Goal: Task Accomplishment & Management: Manage account settings

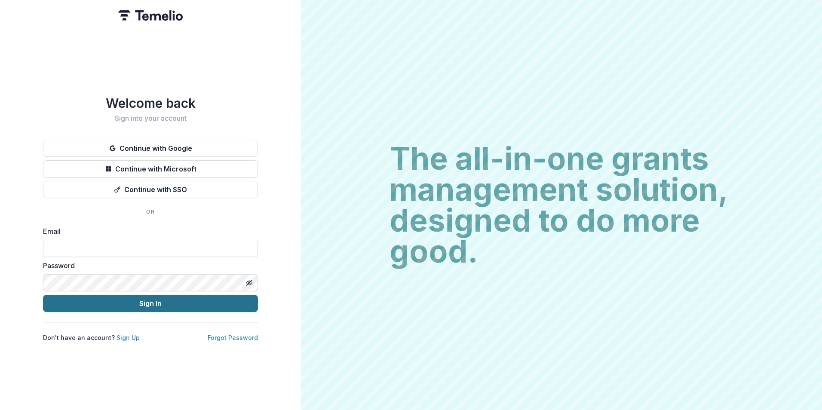
type input "**********"
click at [108, 305] on button "Sign In" at bounding box center [150, 303] width 215 height 17
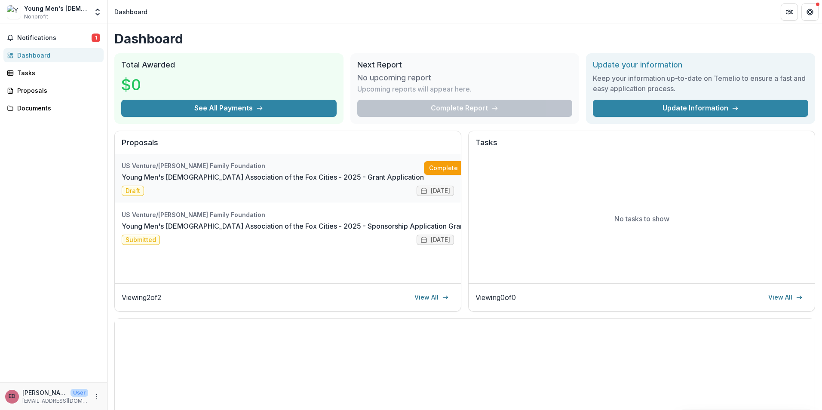
click at [187, 172] on link "Young Men's [DEMOGRAPHIC_DATA] Association of the Fox Cities - 2025 - Grant App…" at bounding box center [273, 177] width 302 height 10
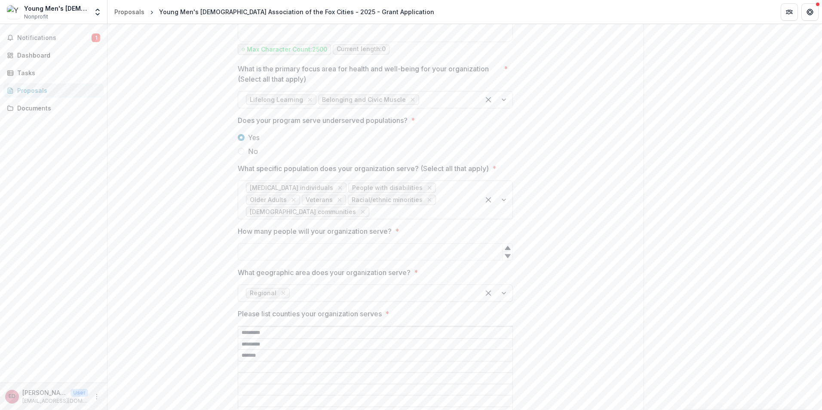
scroll to position [1246, 0]
click at [52, 9] on div "Young Men's [DEMOGRAPHIC_DATA] Association of the Fox Cities" at bounding box center [56, 8] width 64 height 9
click at [8, 12] on img at bounding box center [14, 12] width 14 height 14
click at [43, 55] on div "Dashboard" at bounding box center [56, 55] width 79 height 9
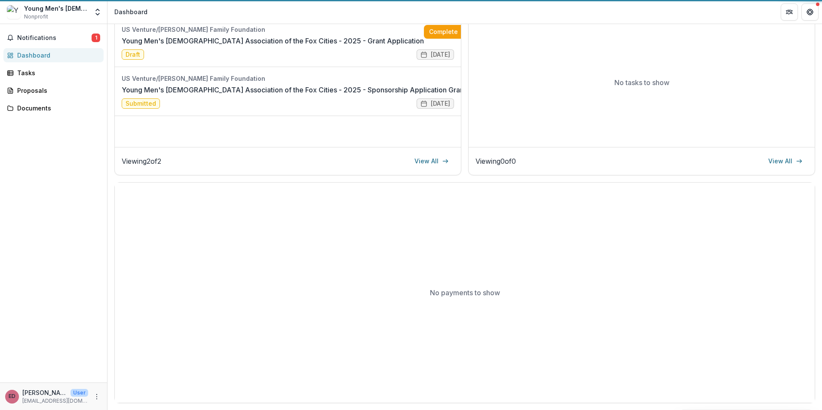
scroll to position [136, 0]
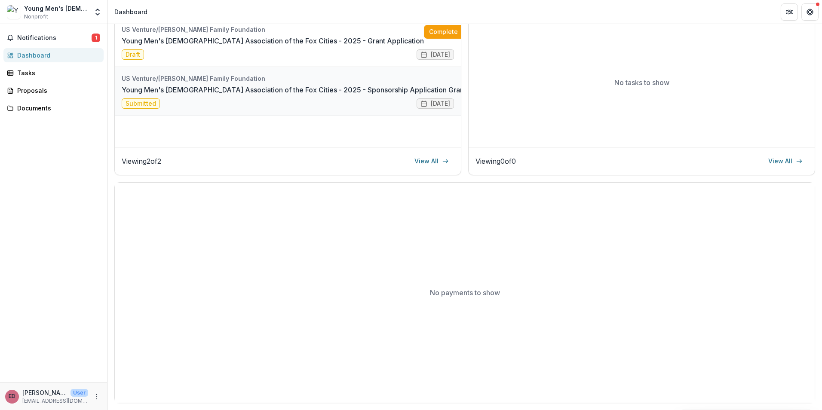
click at [343, 92] on link "Young Men's [DEMOGRAPHIC_DATA] Association of the Fox Cities - 2025 - Sponsorsh…" at bounding box center [294, 90] width 344 height 10
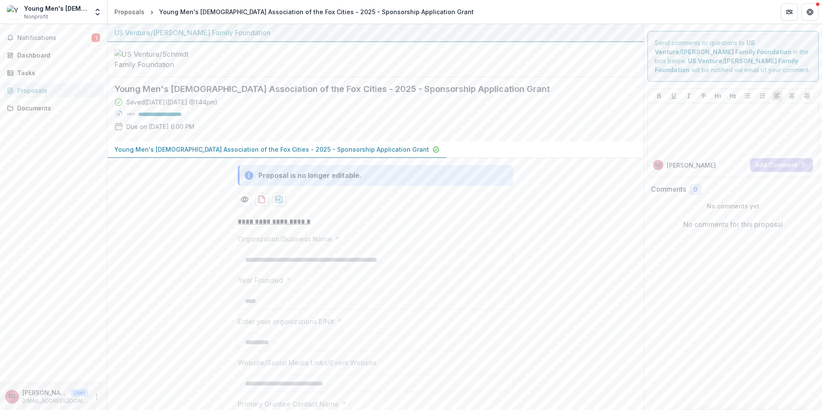
click at [246, 180] on icon at bounding box center [249, 175] width 9 height 9
click at [250, 180] on icon at bounding box center [249, 175] width 9 height 9
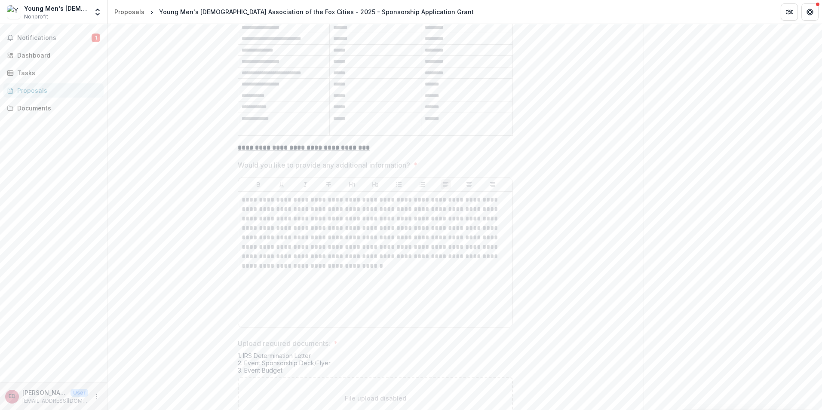
scroll to position [2836, 0]
click at [36, 60] on link "Dashboard" at bounding box center [53, 55] width 100 height 14
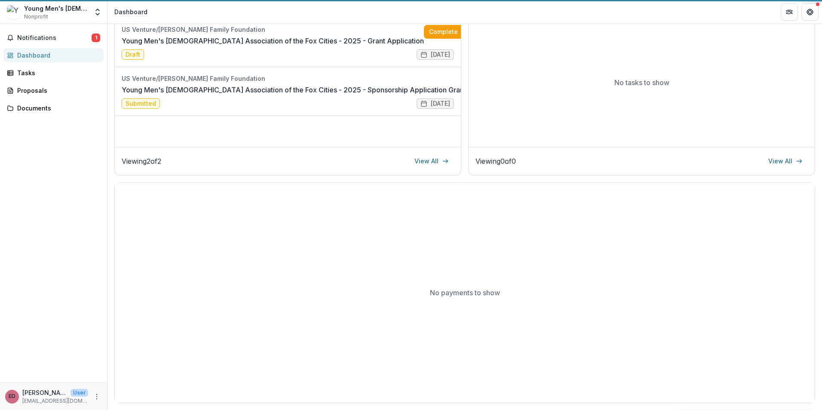
scroll to position [136, 0]
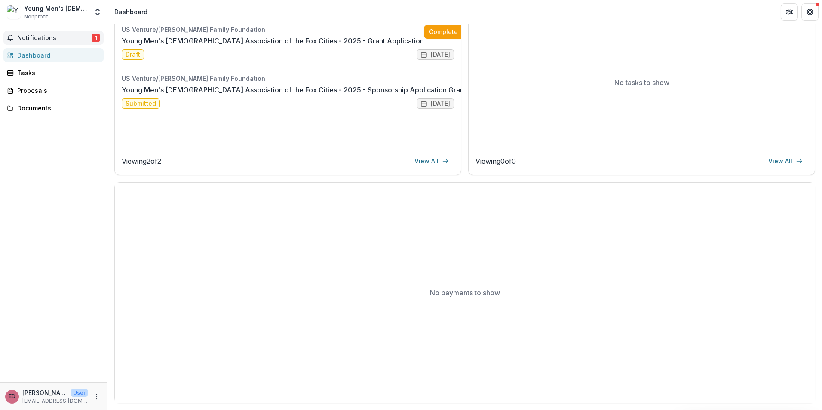
click at [70, 41] on span "Notifications" at bounding box center [54, 37] width 74 height 7
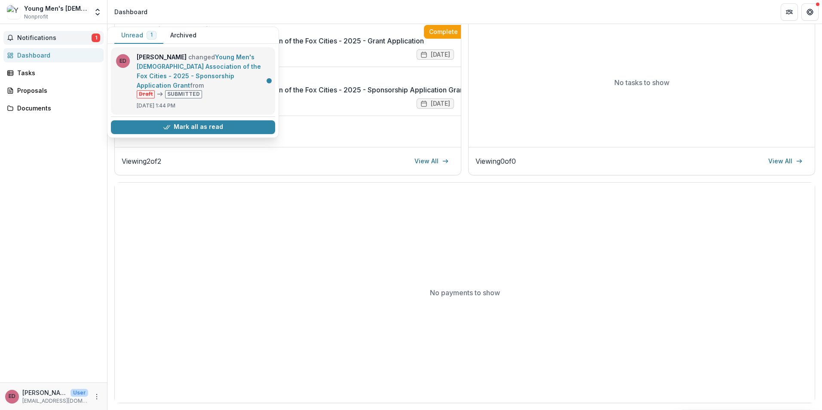
click at [241, 81] on link "Young Men's [DEMOGRAPHIC_DATA] Association of the Fox Cities - 2025 - Sponsorsh…" at bounding box center [199, 71] width 124 height 36
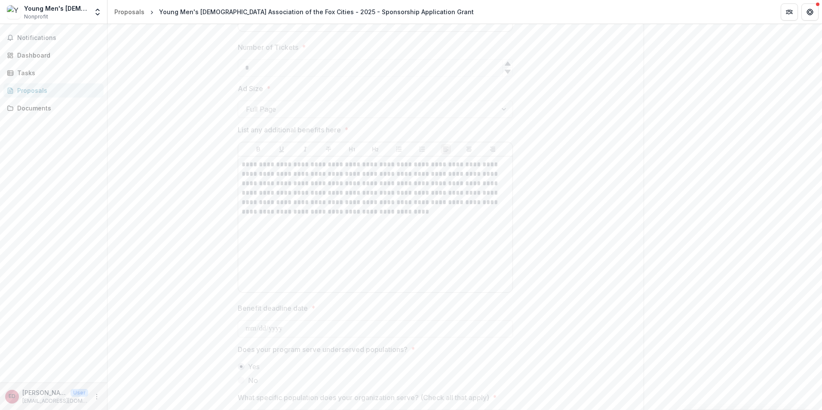
scroll to position [1848, 0]
click at [42, 56] on div "Dashboard" at bounding box center [56, 55] width 79 height 9
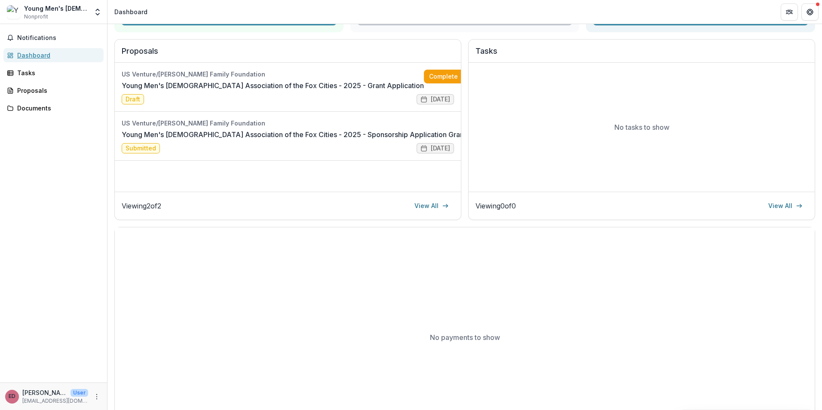
scroll to position [7, 0]
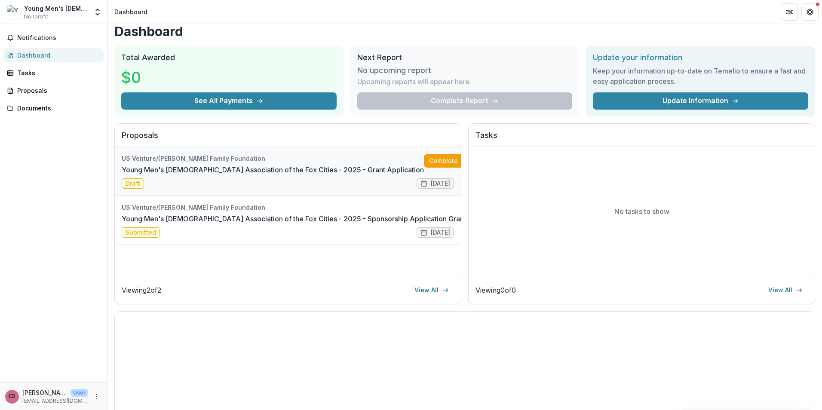
click at [228, 169] on link "Young Men's [DEMOGRAPHIC_DATA] Association of the Fox Cities - 2025 - Grant App…" at bounding box center [273, 170] width 302 height 10
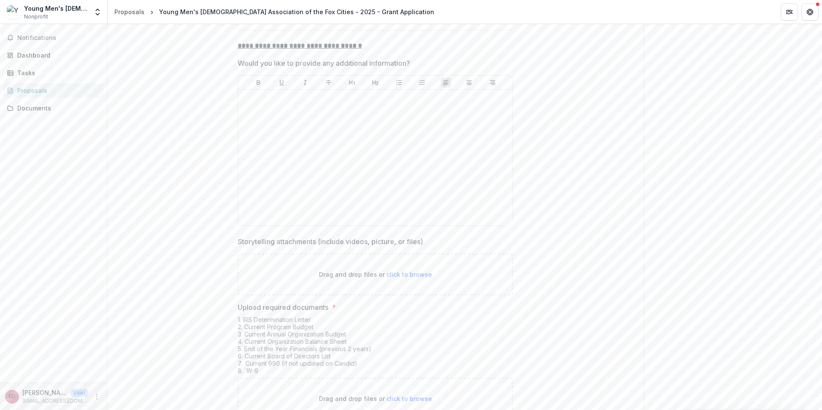
scroll to position [2788, 0]
